Goal: Task Accomplishment & Management: Manage account settings

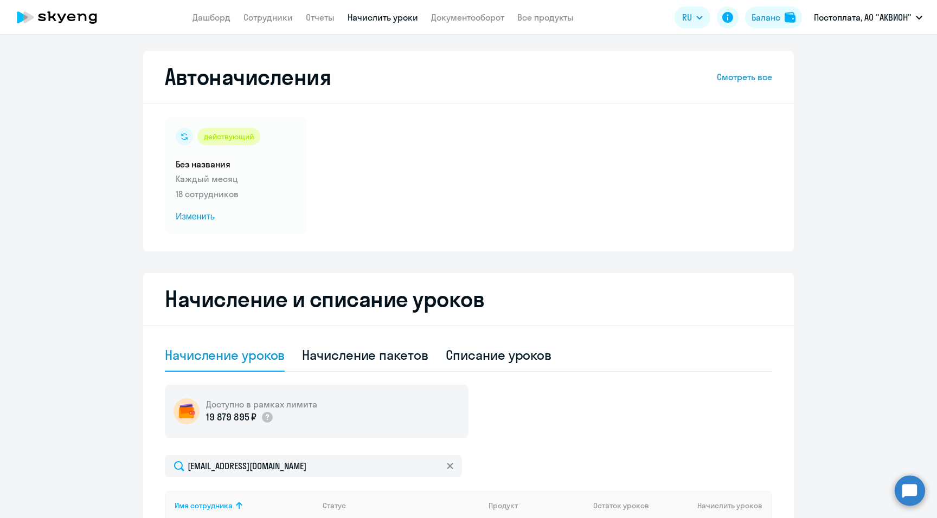
select select "10"
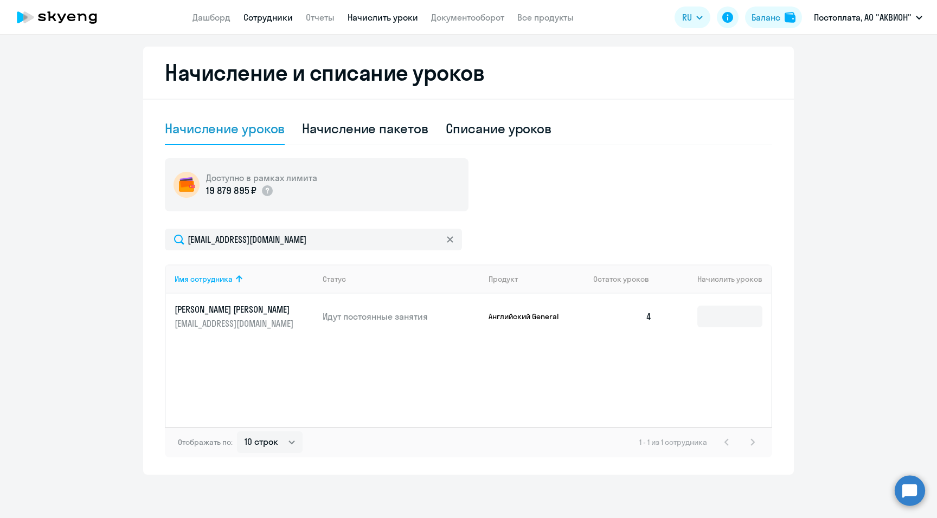
click at [264, 15] on link "Сотрудники" at bounding box center [267, 17] width 49 height 11
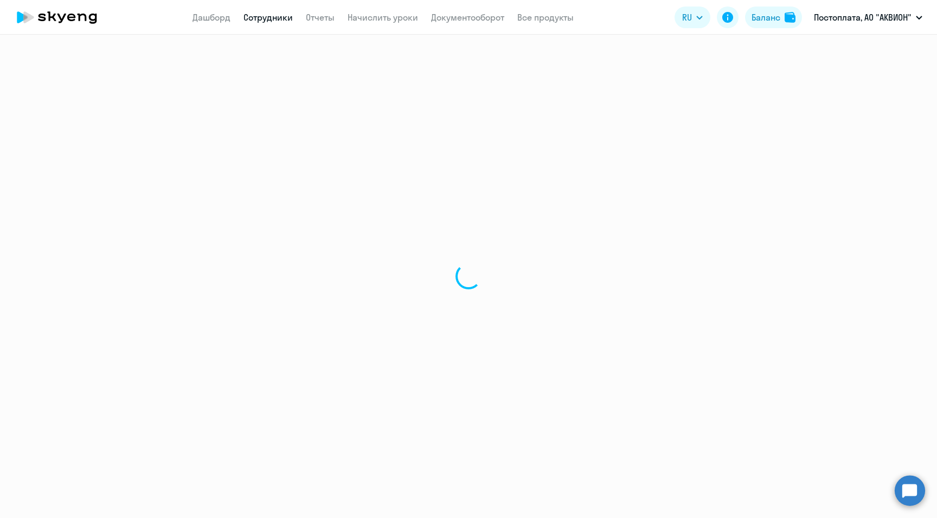
select select "30"
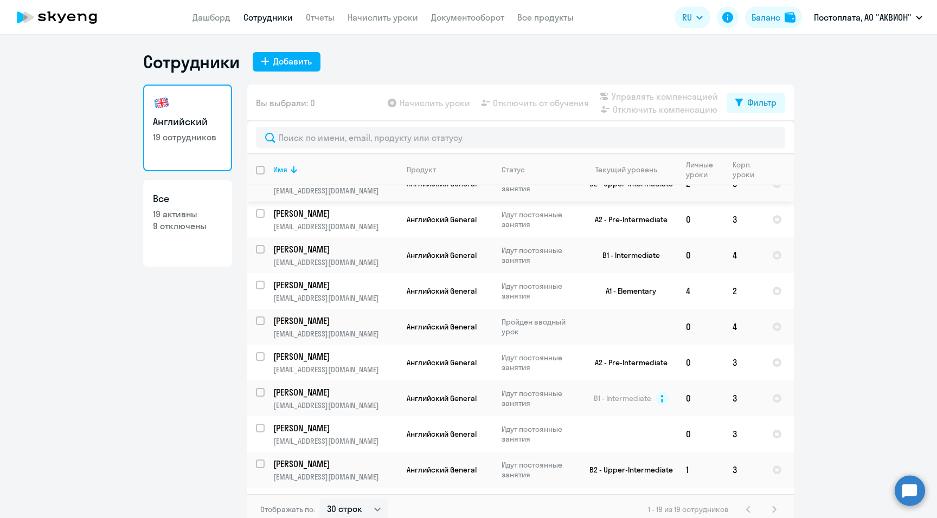
scroll to position [371, 0]
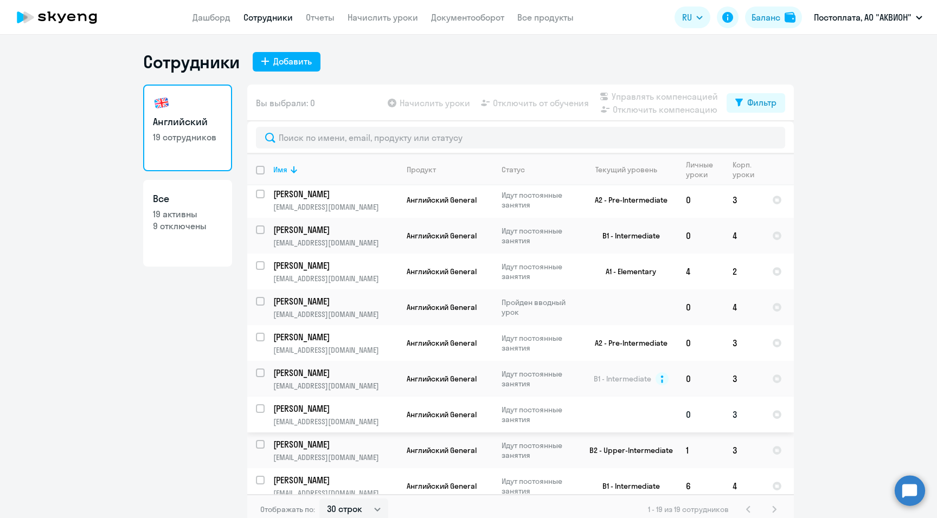
click at [257, 404] on input "select row 42100532" at bounding box center [267, 415] width 22 height 22
checkbox input "true"
click at [510, 102] on span "Отключить от обучения" at bounding box center [541, 102] width 96 height 13
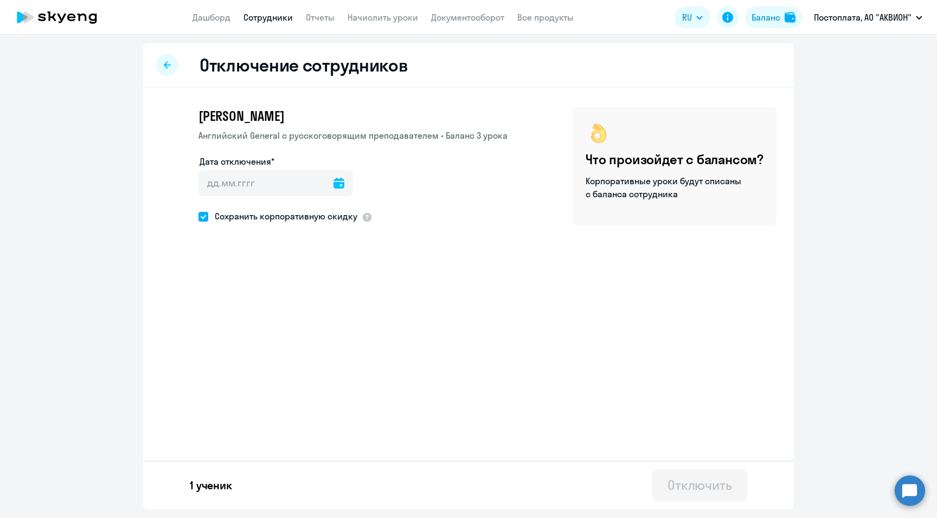
click at [335, 184] on icon at bounding box center [338, 183] width 11 height 11
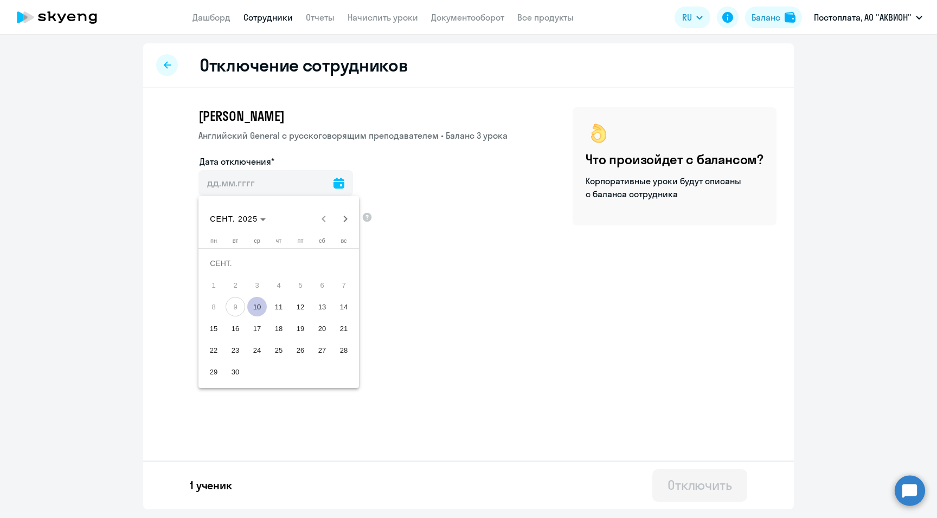
click at [256, 302] on span "10" at bounding box center [257, 307] width 20 height 20
type input "[DATE]"
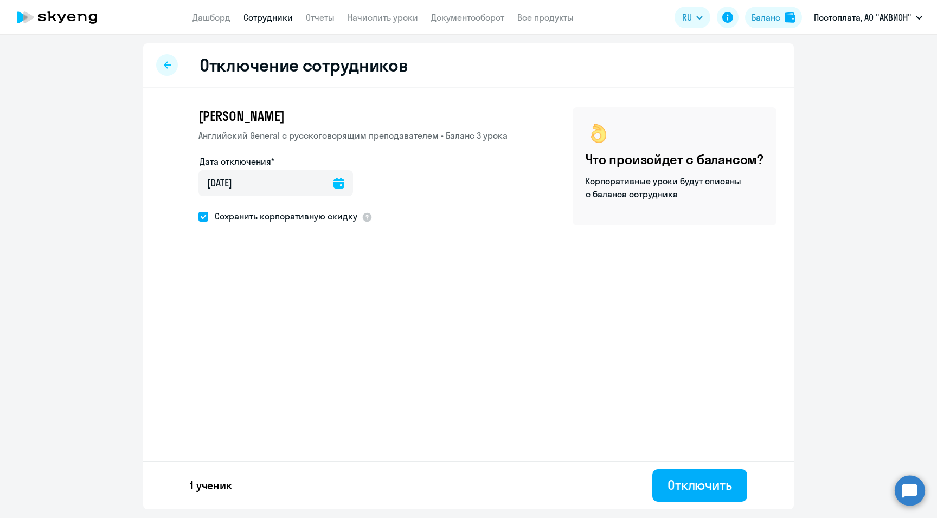
click at [201, 219] on span at bounding box center [203, 217] width 10 height 10
click at [198, 217] on input "Сохранить корпоративную скидку" at bounding box center [198, 216] width 1 height 1
checkbox input "false"
click at [698, 487] on div "Отключить" at bounding box center [699, 484] width 65 height 17
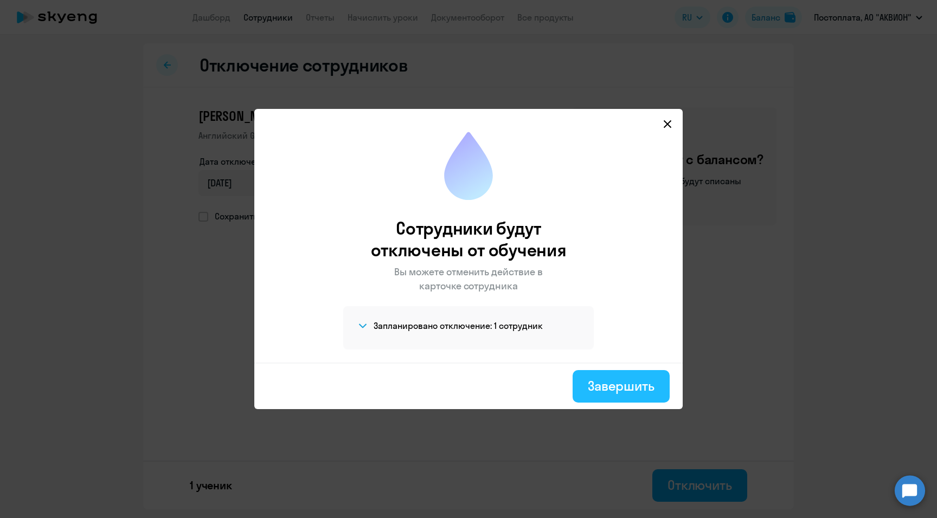
click at [613, 392] on div "Завершить" at bounding box center [621, 385] width 67 height 17
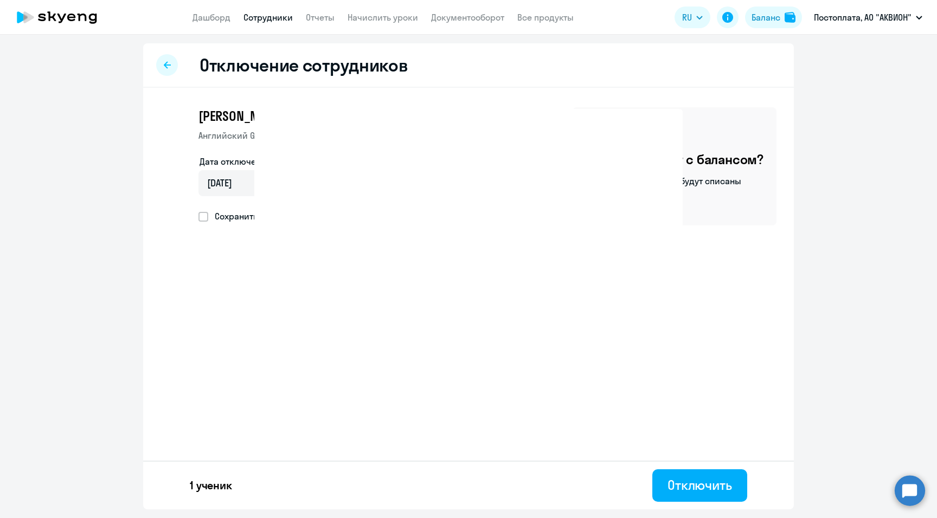
select select "30"
